Goal: Task Accomplishment & Management: Use online tool/utility

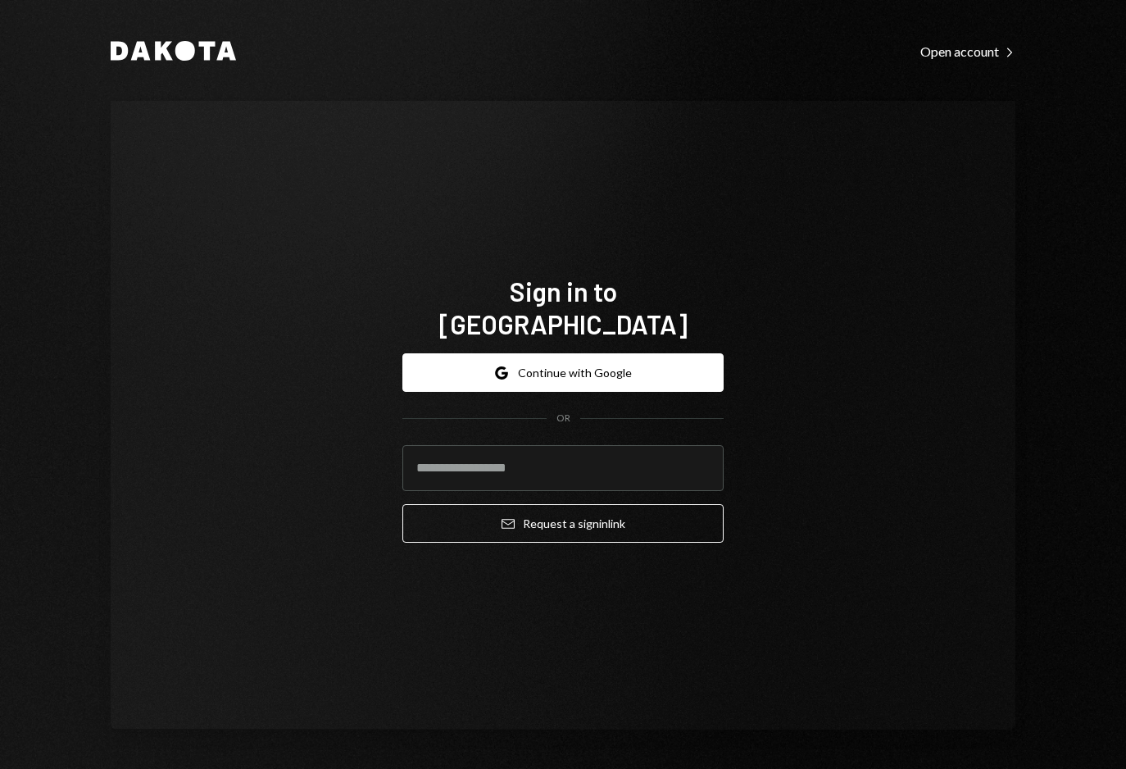
click at [502, 366] on icon "Google" at bounding box center [501, 372] width 13 height 13
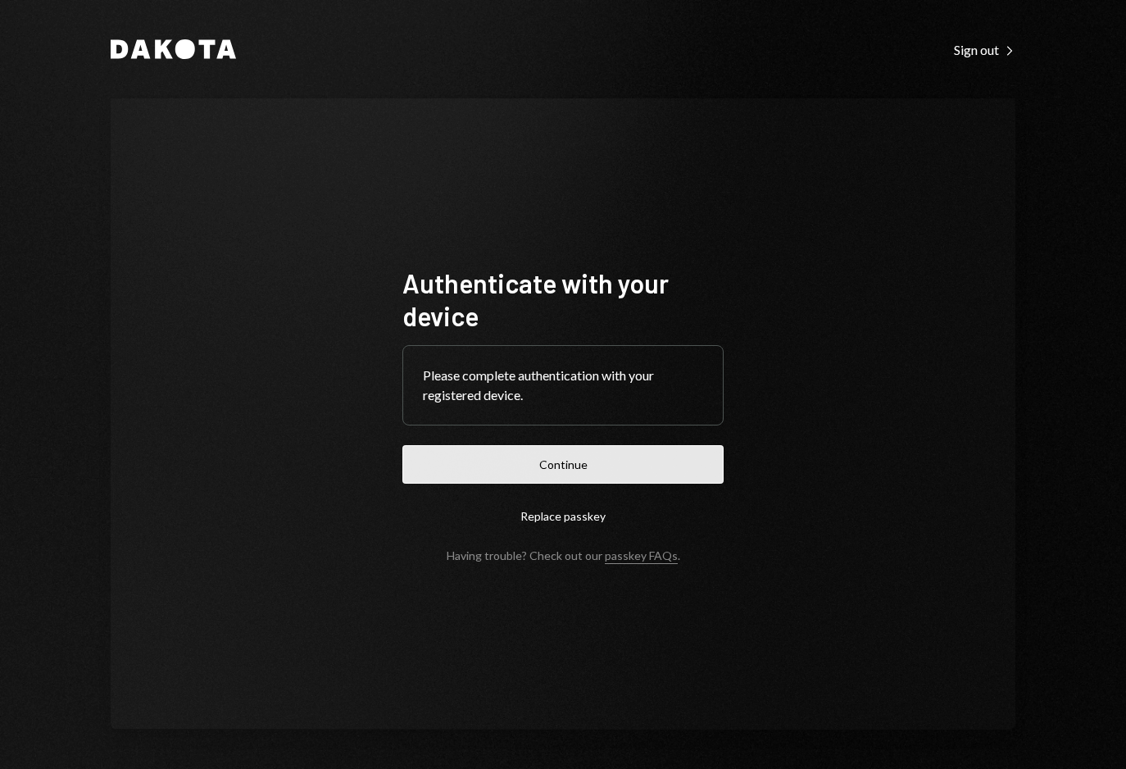
click at [534, 468] on button "Continue" at bounding box center [562, 464] width 321 height 39
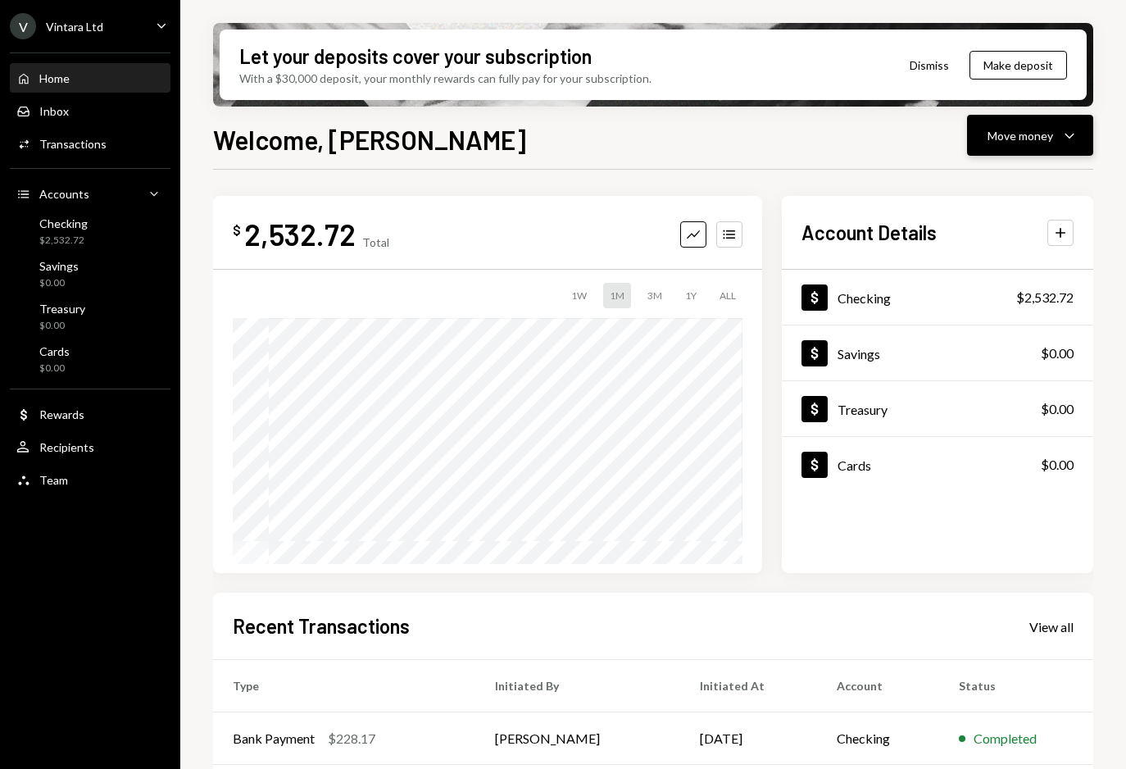
click at [1069, 131] on icon "Caret Down" at bounding box center [1070, 135] width 20 height 20
click at [969, 194] on div "Withdraw Send" at bounding box center [1005, 184] width 164 height 37
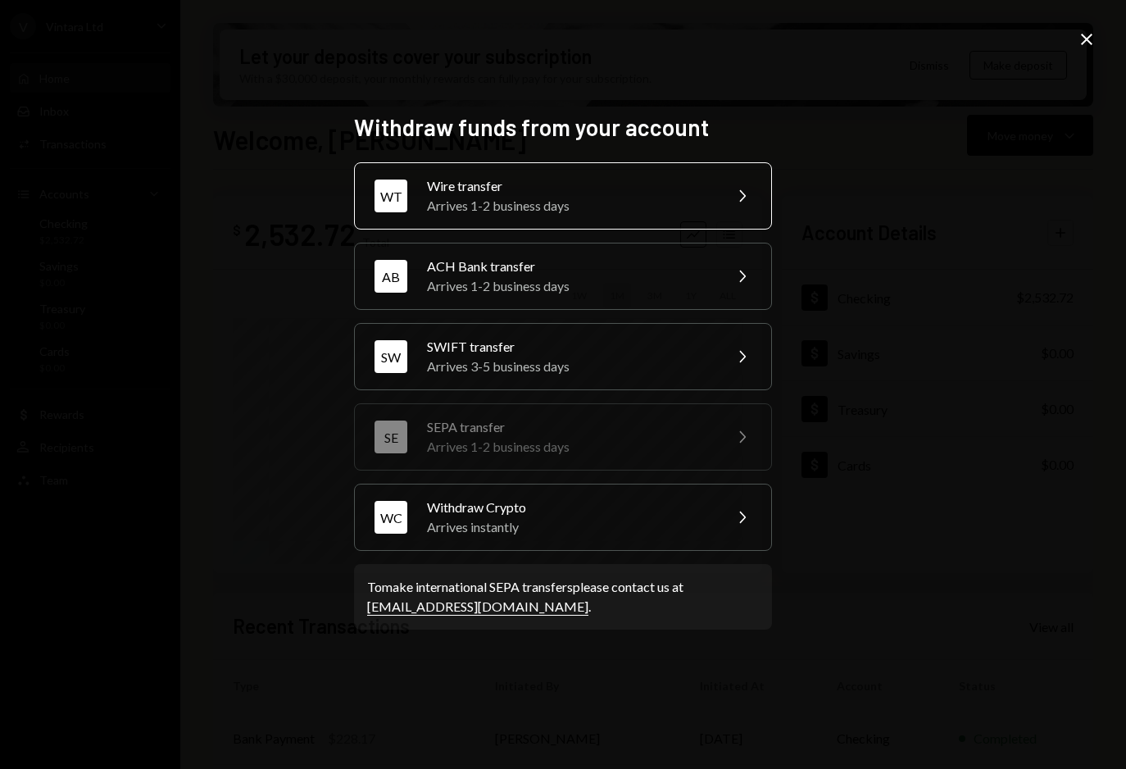
click at [538, 184] on div "Wire transfer" at bounding box center [569, 186] width 285 height 20
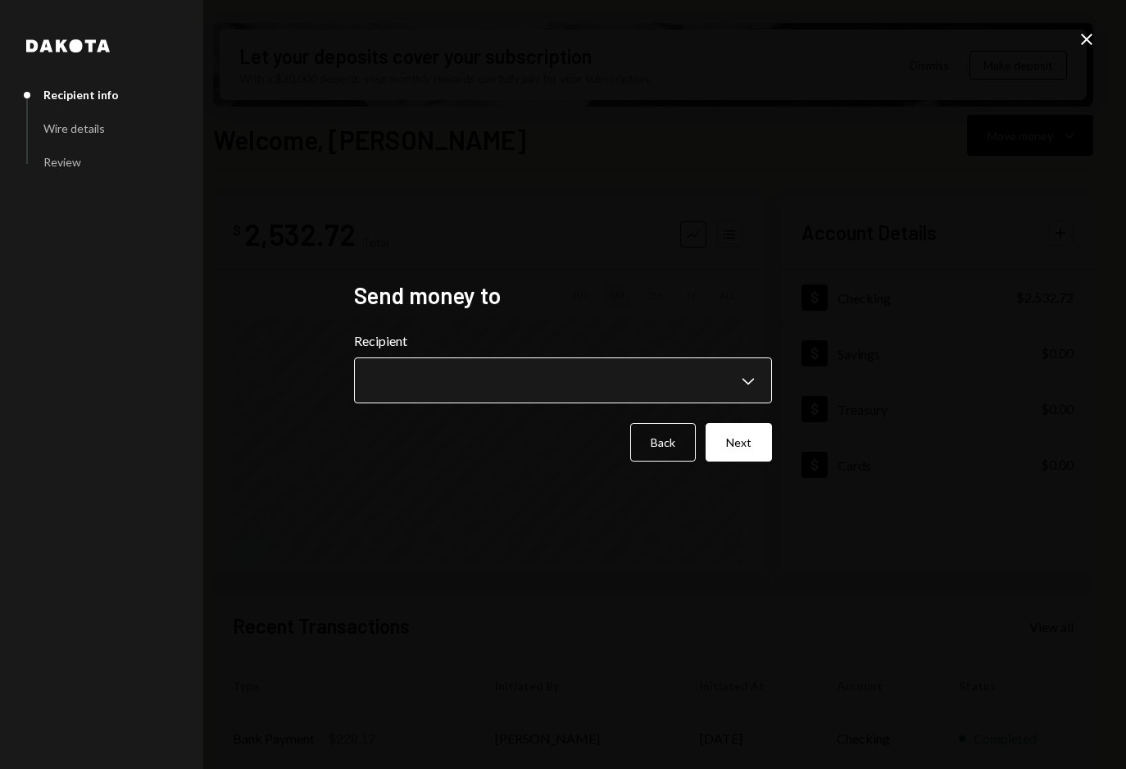
click at [479, 373] on body "V Vintara Ltd Caret Down Home Home Inbox Inbox Activities Transactions Accounts…" at bounding box center [563, 384] width 1126 height 769
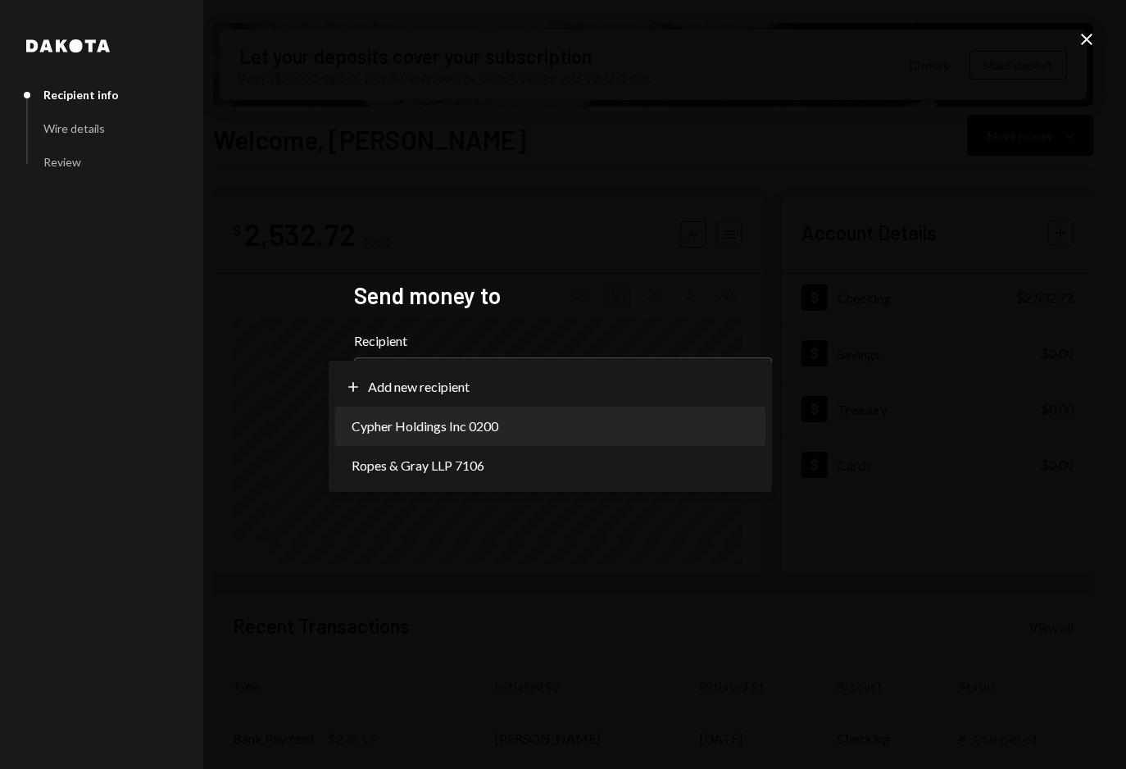
select select "**********"
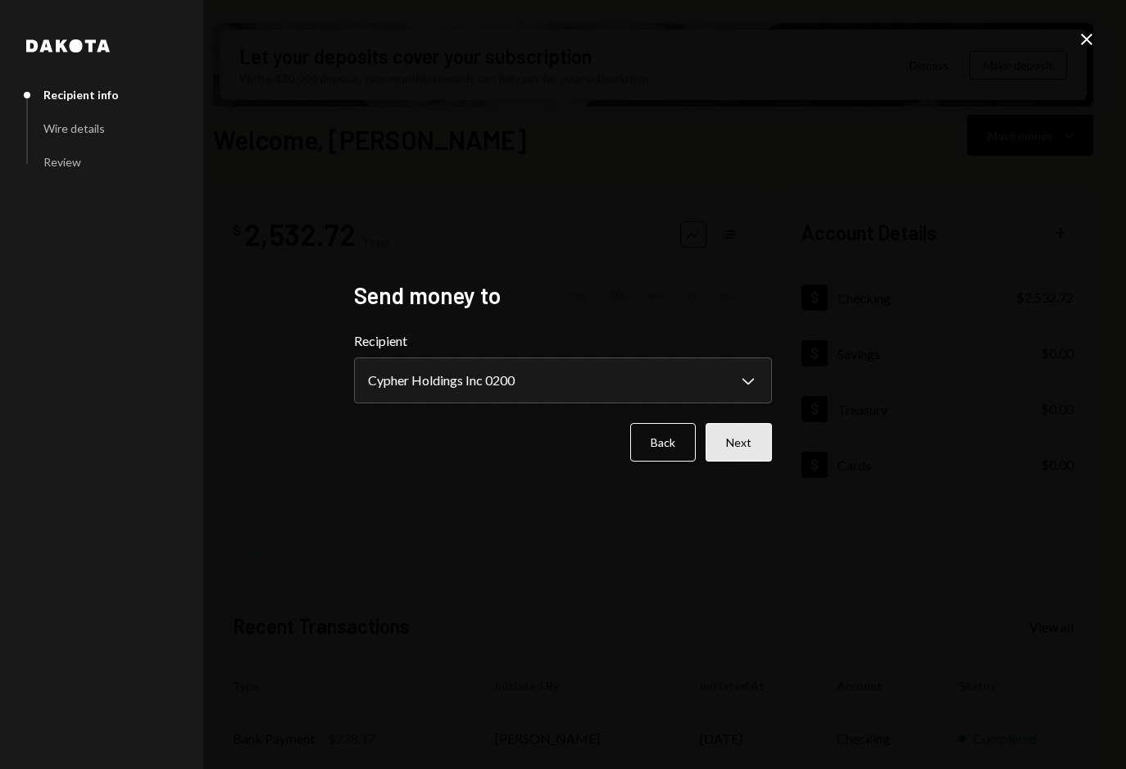
click at [749, 442] on button "Next" at bounding box center [739, 442] width 66 height 39
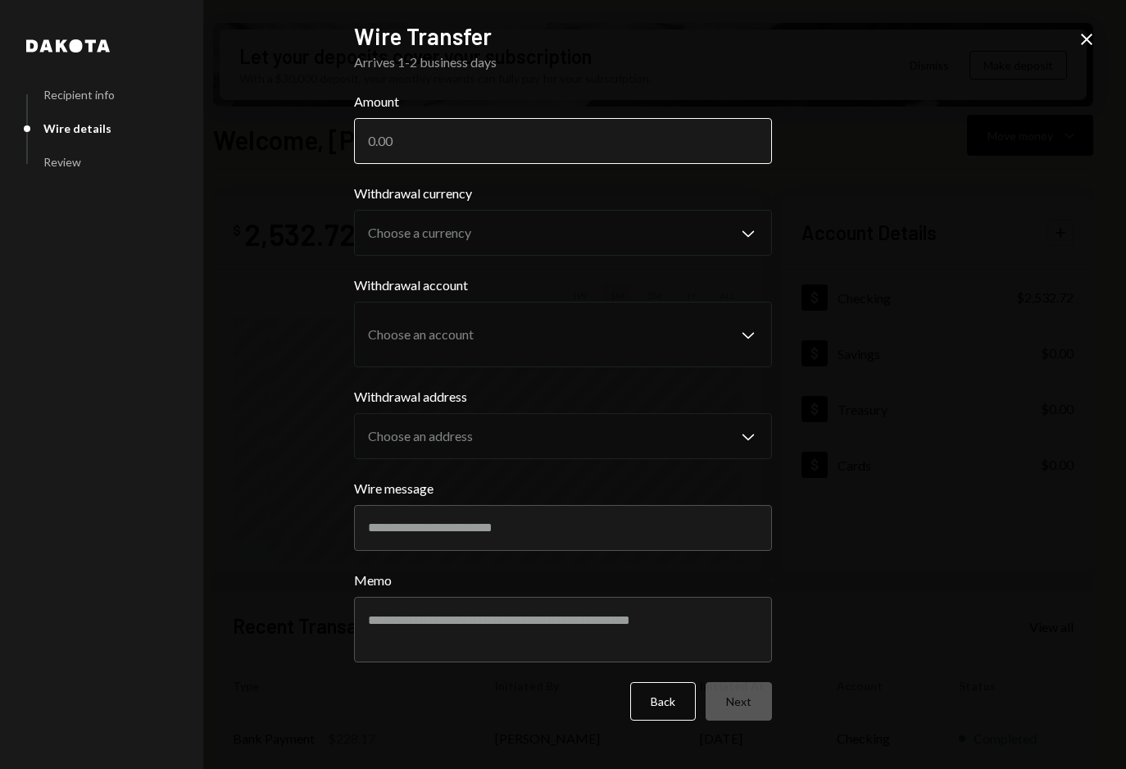
click at [479, 147] on input "Amount" at bounding box center [563, 141] width 418 height 46
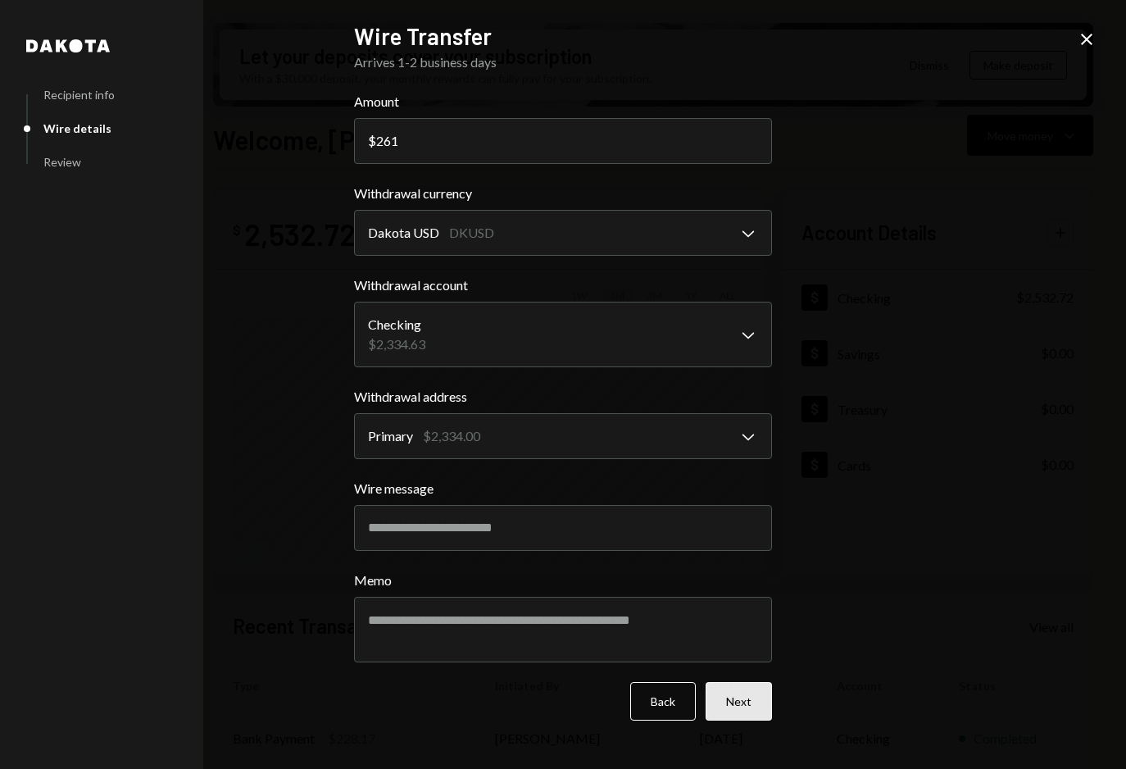
type input "261"
click at [739, 694] on button "Next" at bounding box center [739, 701] width 66 height 39
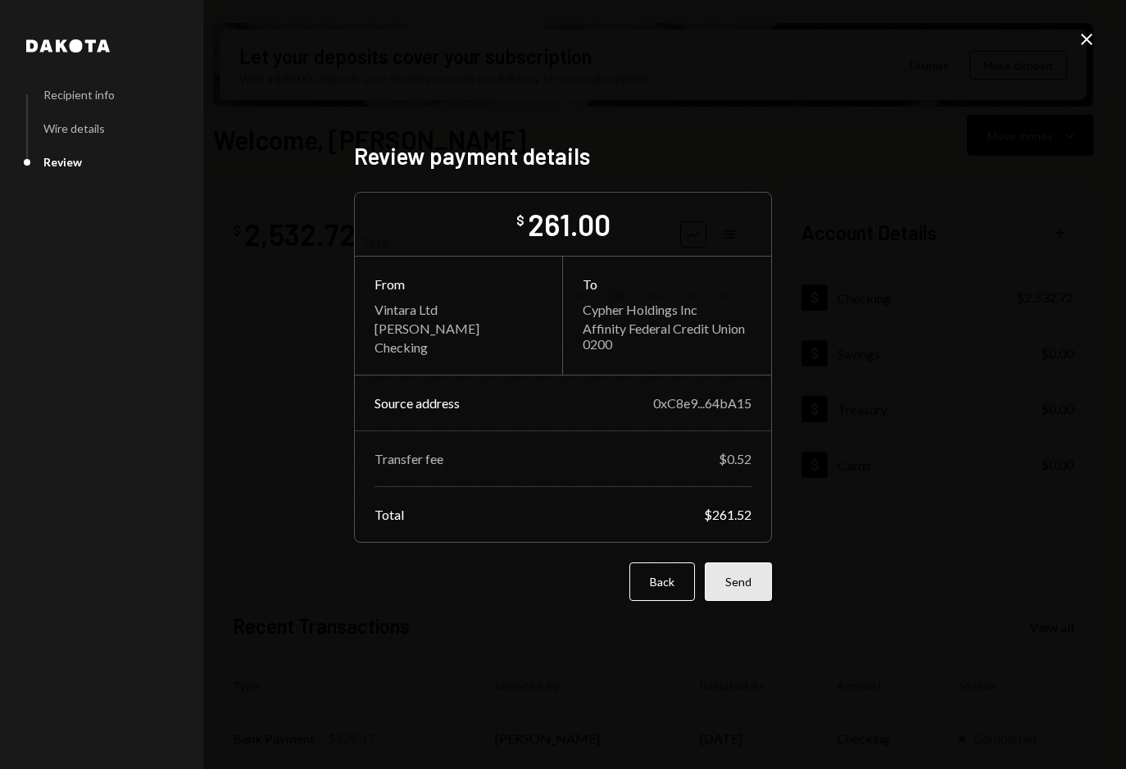
click at [754, 575] on button "Send" at bounding box center [738, 581] width 67 height 39
